Goal: Information Seeking & Learning: Learn about a topic

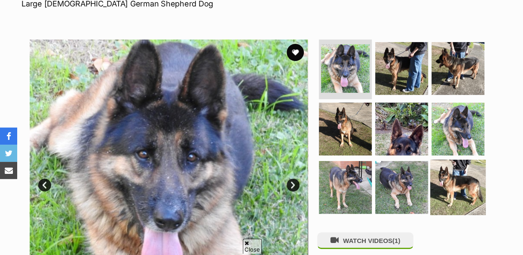
click at [446, 185] on img at bounding box center [457, 187] width 55 height 55
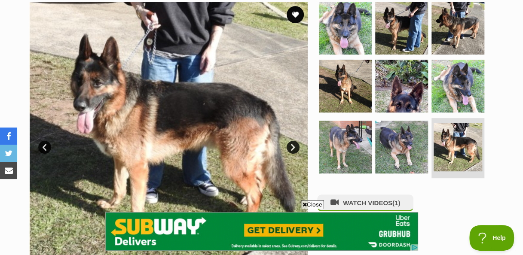
scroll to position [137, 0]
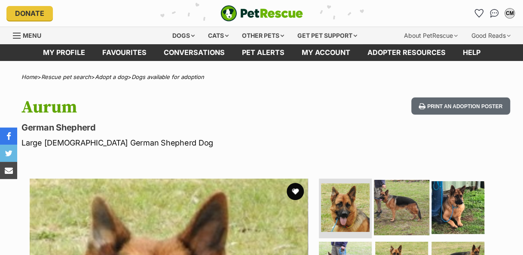
click at [400, 212] on img at bounding box center [401, 207] width 55 height 55
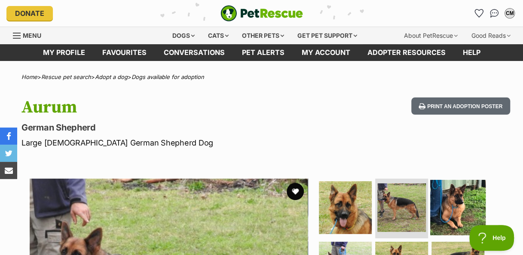
click at [464, 192] on img at bounding box center [457, 207] width 55 height 55
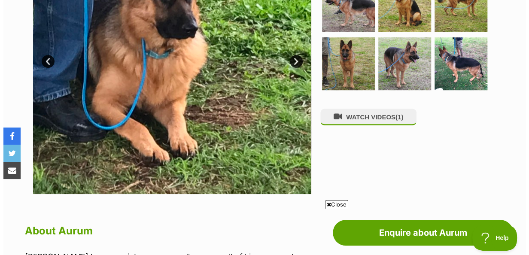
scroll to position [266, 0]
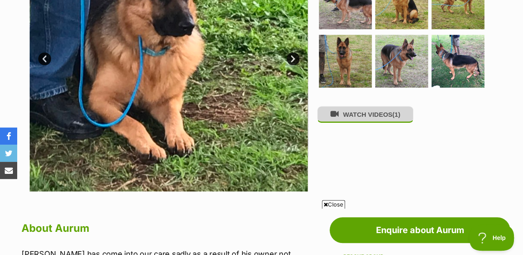
click at [364, 113] on button "WATCH VIDEOS (1)" at bounding box center [365, 114] width 96 height 17
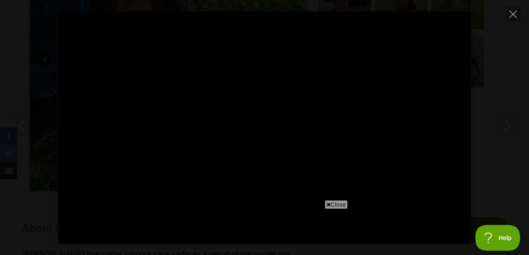
click at [327, 201] on span "Close" at bounding box center [336, 204] width 23 height 9
type input "100"
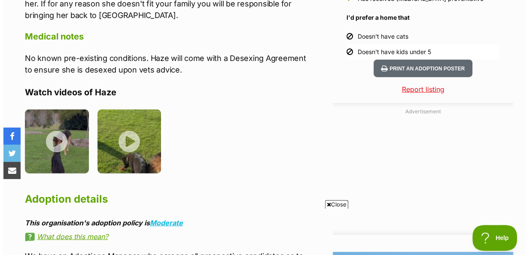
scroll to position [966, 0]
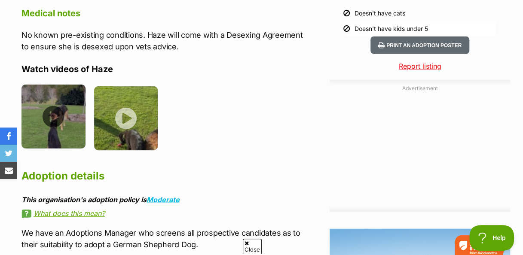
click at [62, 101] on img at bounding box center [53, 117] width 64 height 64
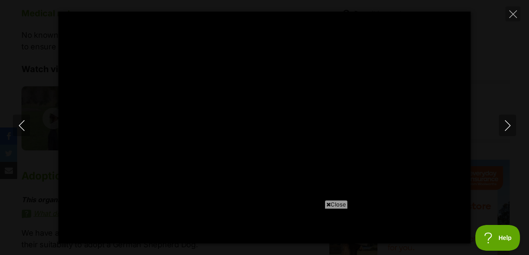
scroll to position [0, 0]
click at [327, 202] on icon at bounding box center [329, 205] width 4 height 6
type input "100"
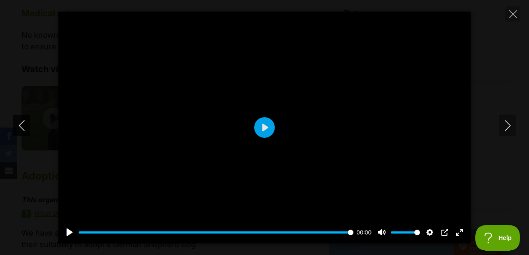
click at [19, 122] on icon "Previous" at bounding box center [21, 125] width 11 height 11
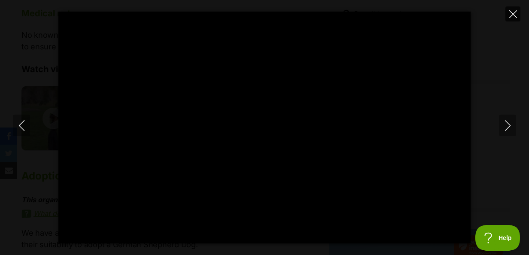
type input "100"
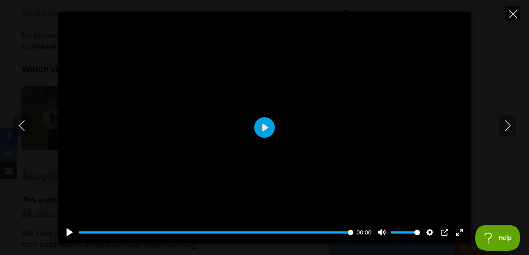
click at [515, 14] on icon "Close" at bounding box center [514, 14] width 8 height 8
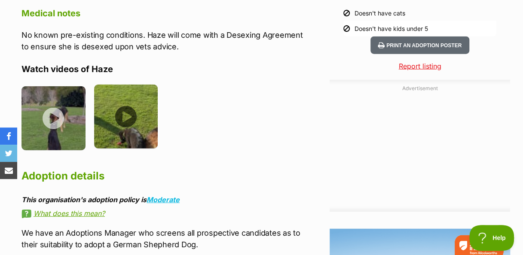
click at [128, 104] on img at bounding box center [126, 117] width 64 height 64
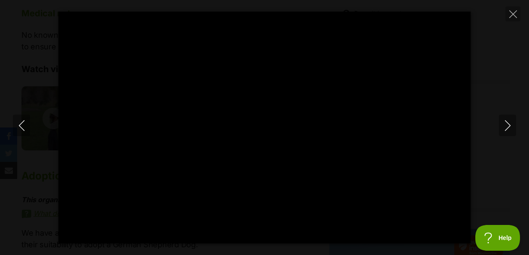
type input "100"
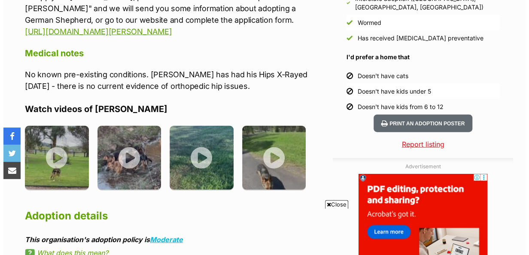
scroll to position [898, 0]
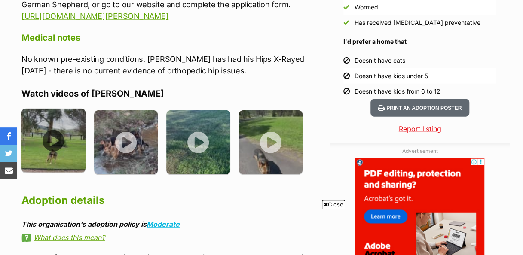
click at [52, 127] on img at bounding box center [53, 141] width 64 height 64
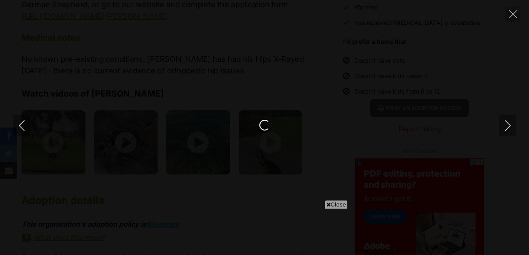
click at [327, 202] on icon at bounding box center [329, 205] width 4 height 6
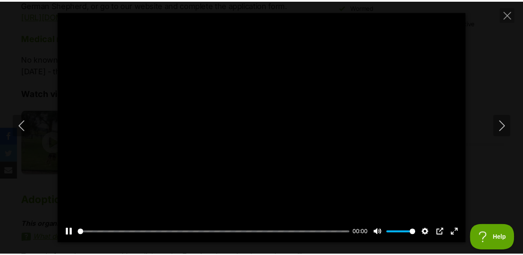
scroll to position [0, 0]
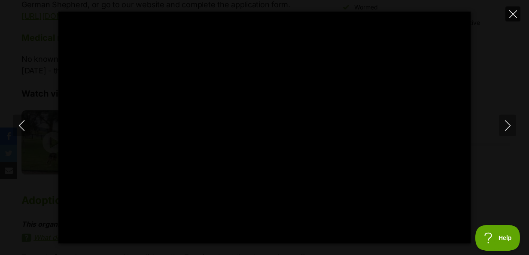
click at [510, 14] on icon "Close" at bounding box center [514, 14] width 8 height 8
type input "35.6"
